Goal: Information Seeking & Learning: Check status

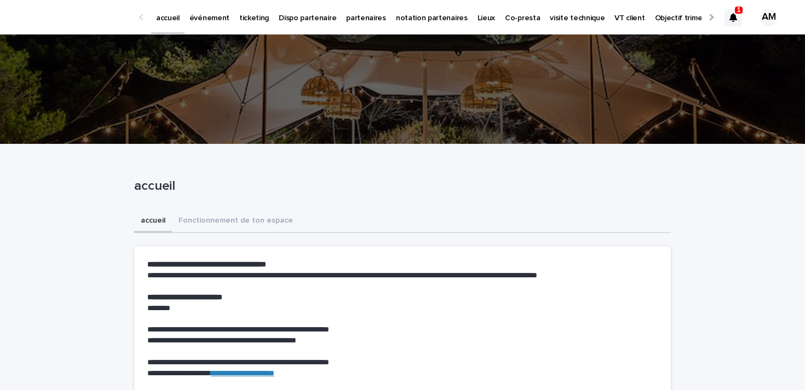
click at [737, 16] on icon at bounding box center [733, 17] width 8 height 9
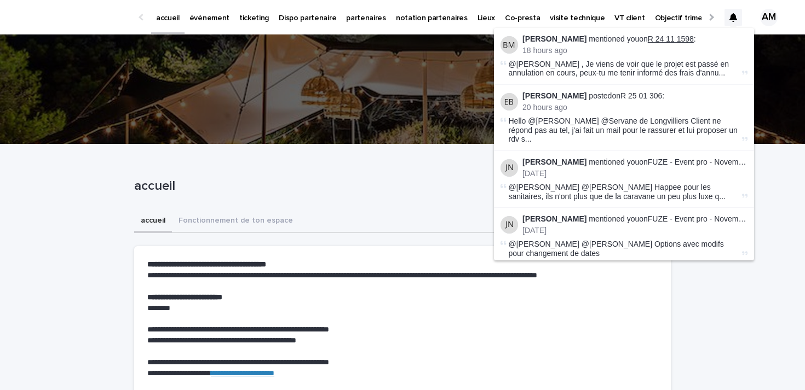
click at [666, 41] on link "R 24 11 1598" at bounding box center [671, 39] width 46 height 9
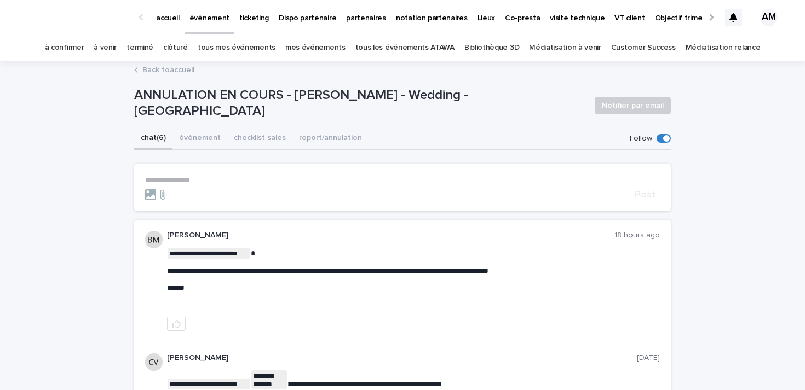
click at [197, 181] on p "**********" at bounding box center [402, 180] width 515 height 9
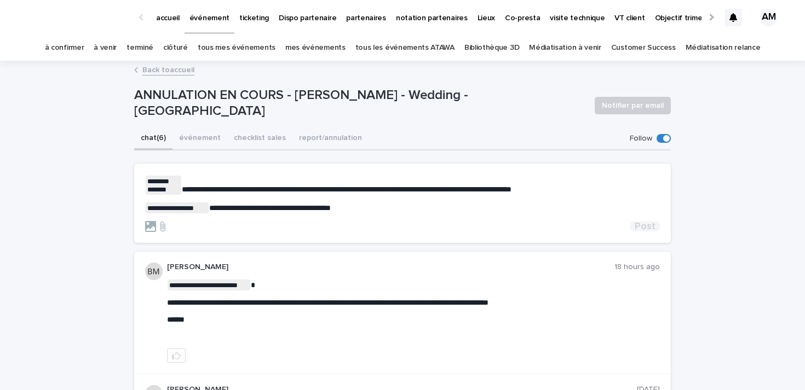
click at [645, 228] on span "Post" at bounding box center [645, 227] width 21 height 10
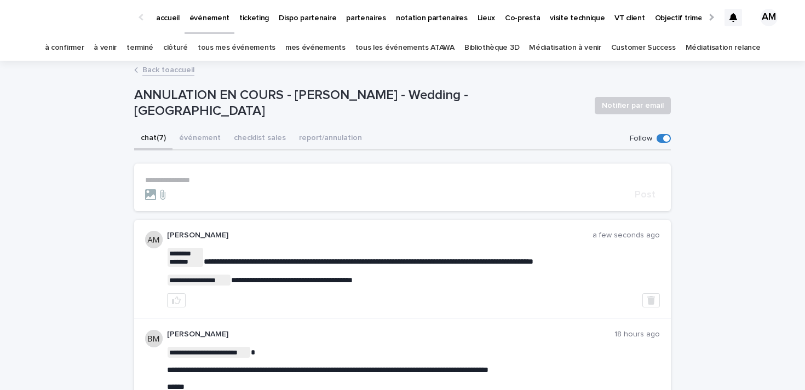
click at [731, 17] on icon at bounding box center [733, 17] width 8 height 9
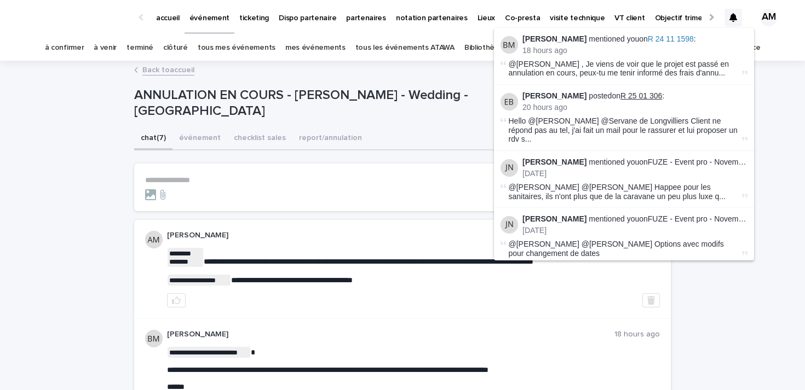
click at [631, 94] on link "R 25 01 306" at bounding box center [642, 95] width 42 height 9
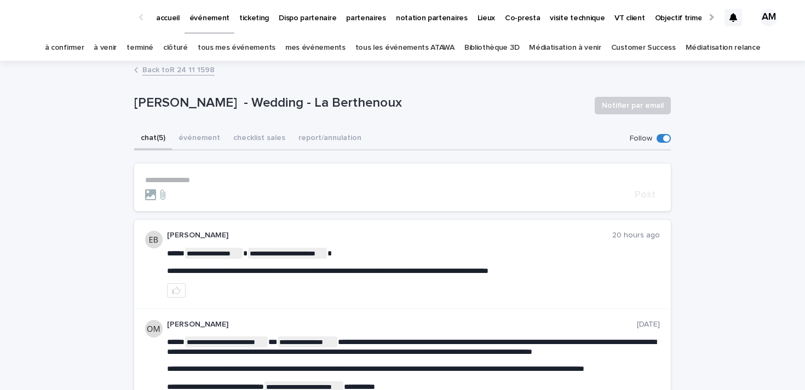
click at [731, 13] on div at bounding box center [734, 18] width 18 height 18
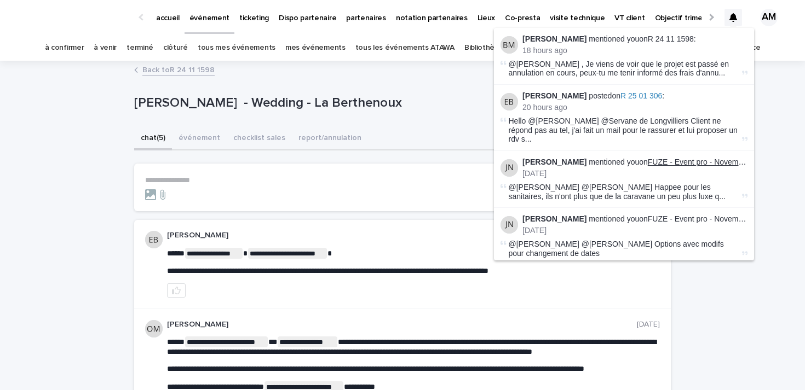
click at [697, 158] on link "FUZE - Event pro - Novembre - IDF" at bounding box center [708, 162] width 121 height 9
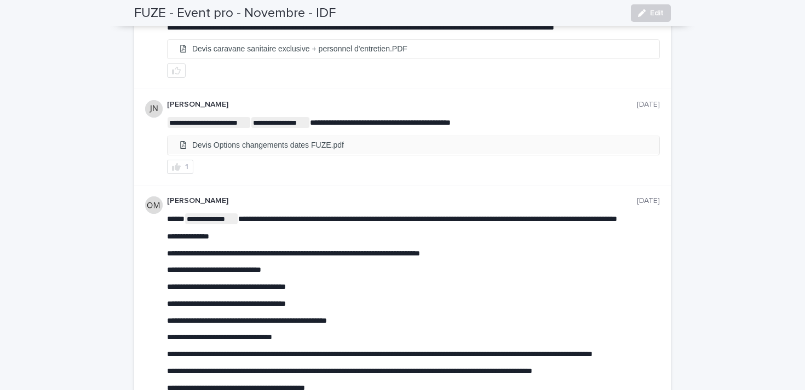
scroll to position [90, 0]
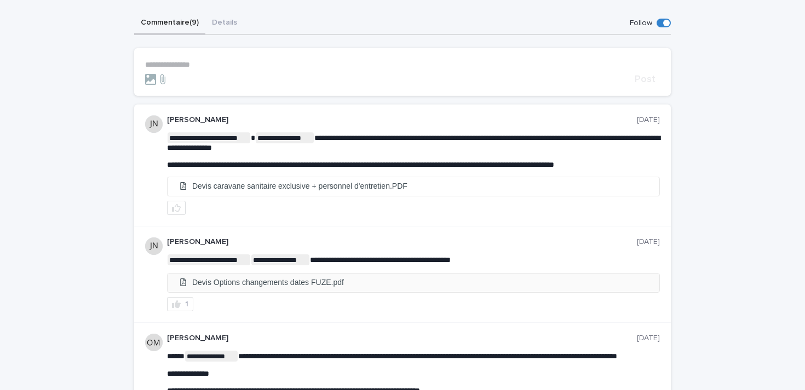
click at [350, 281] on li "Devis Options changements dates FUZE.pdf" at bounding box center [414, 283] width 492 height 18
click at [301, 186] on li "Devis caravane sanitaire exclusive + personnel d'entretien.PDF" at bounding box center [414, 186] width 492 height 18
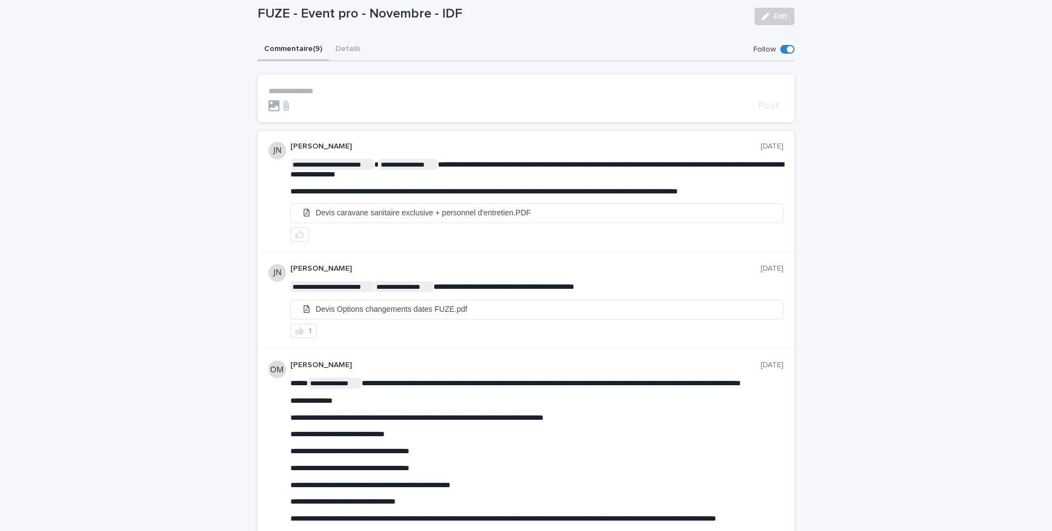
scroll to position [48, 0]
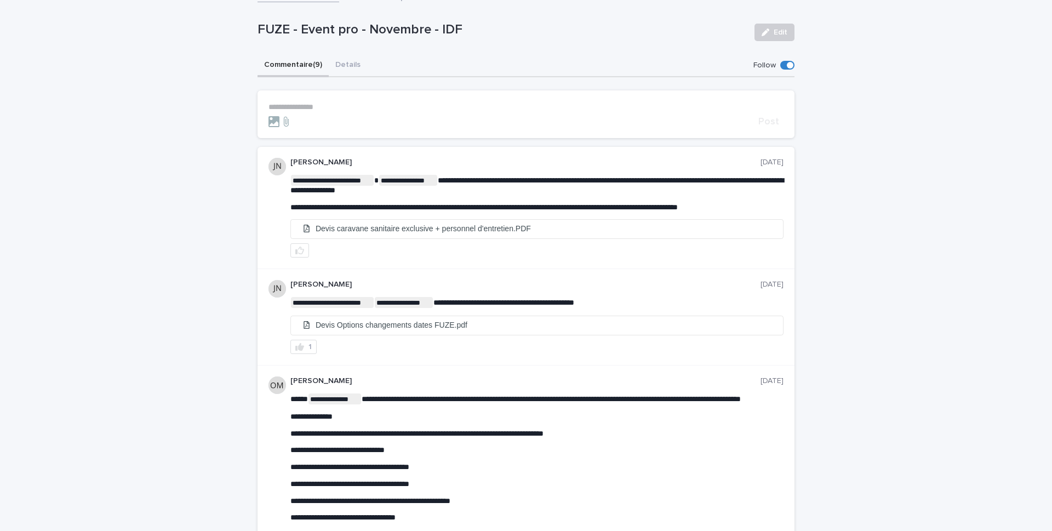
click at [452, 255] on div at bounding box center [536, 250] width 493 height 14
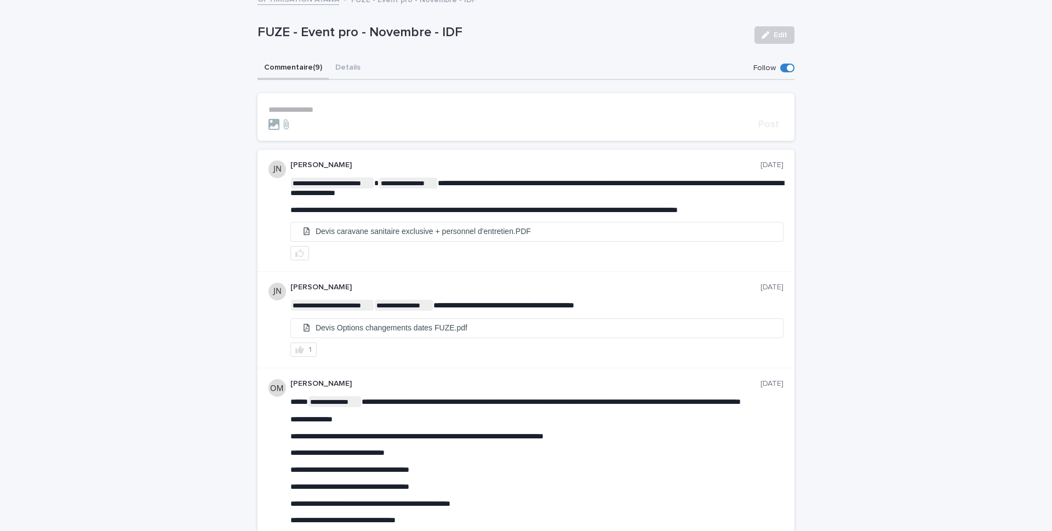
scroll to position [7, 0]
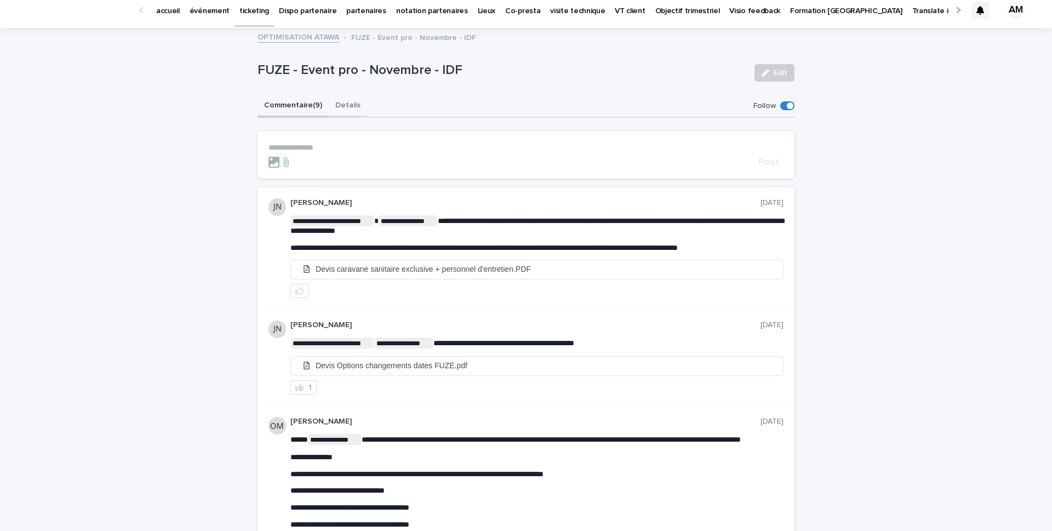
click at [340, 100] on button "Details" at bounding box center [348, 106] width 38 height 23
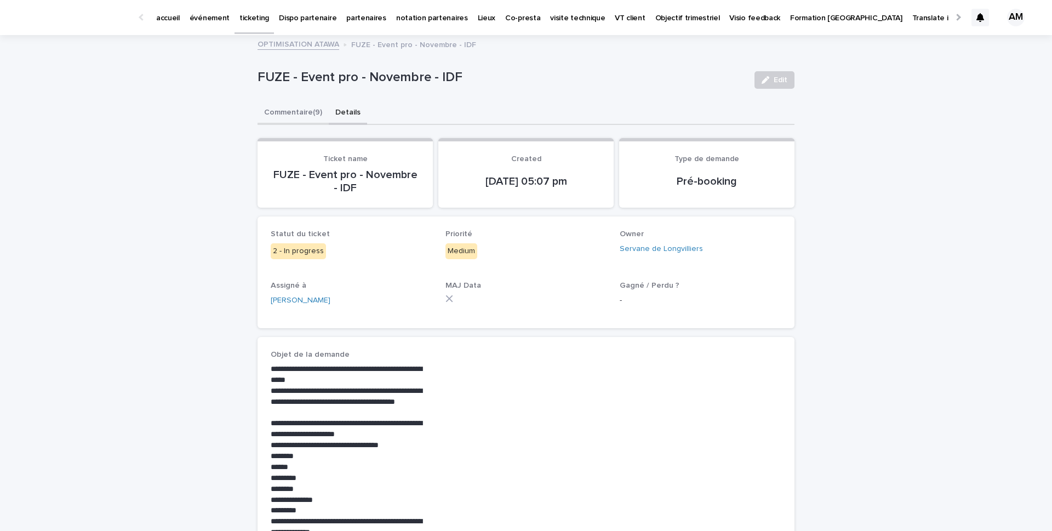
click at [292, 116] on button "Commentaire (9)" at bounding box center [292, 113] width 71 height 23
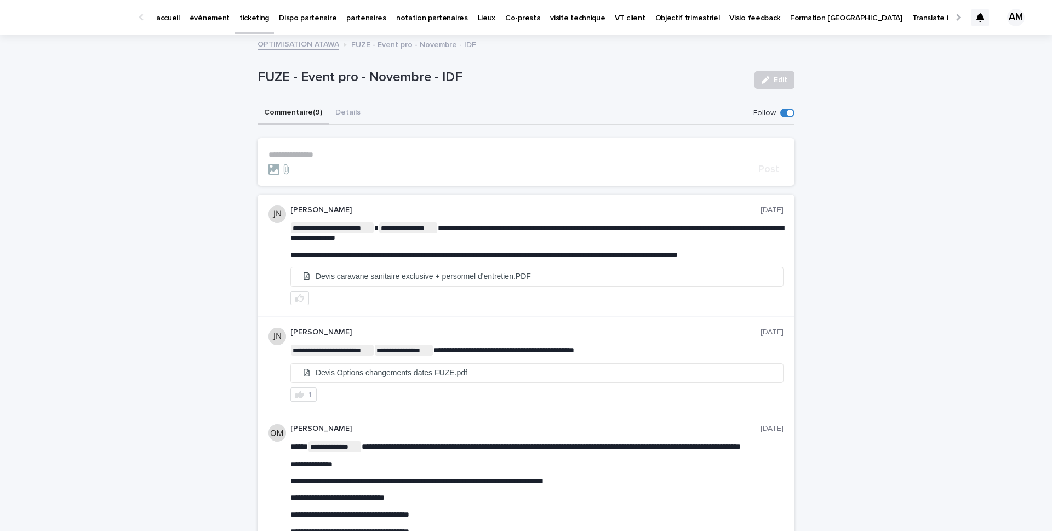
scroll to position [18, 0]
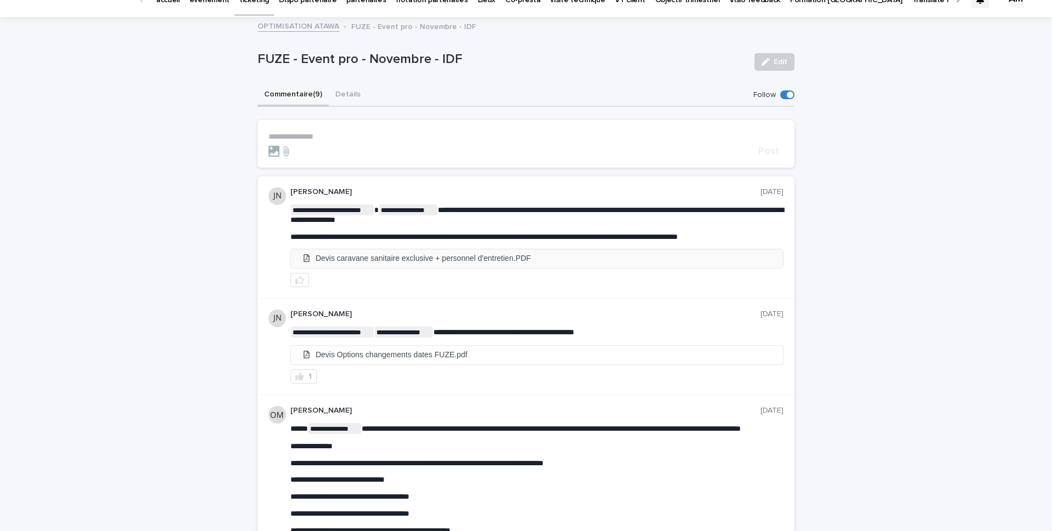
click at [427, 258] on li "Devis caravane sanitaire exclusive + personnel d'entretien.PDF" at bounding box center [537, 258] width 492 height 18
